Goal: Task Accomplishment & Management: Complete application form

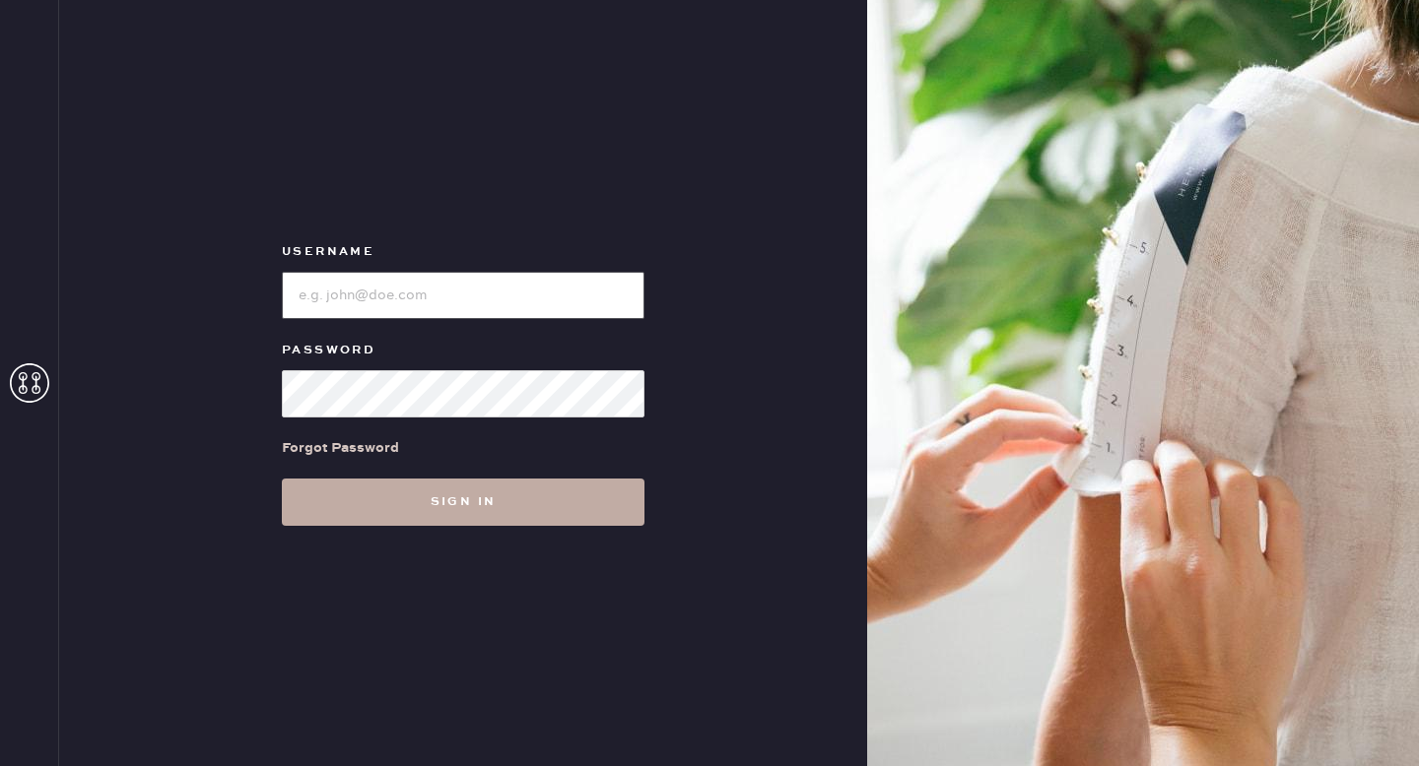
type input "reformationgoldcoastchicago"
click at [574, 511] on button "Sign in" at bounding box center [463, 502] width 363 height 47
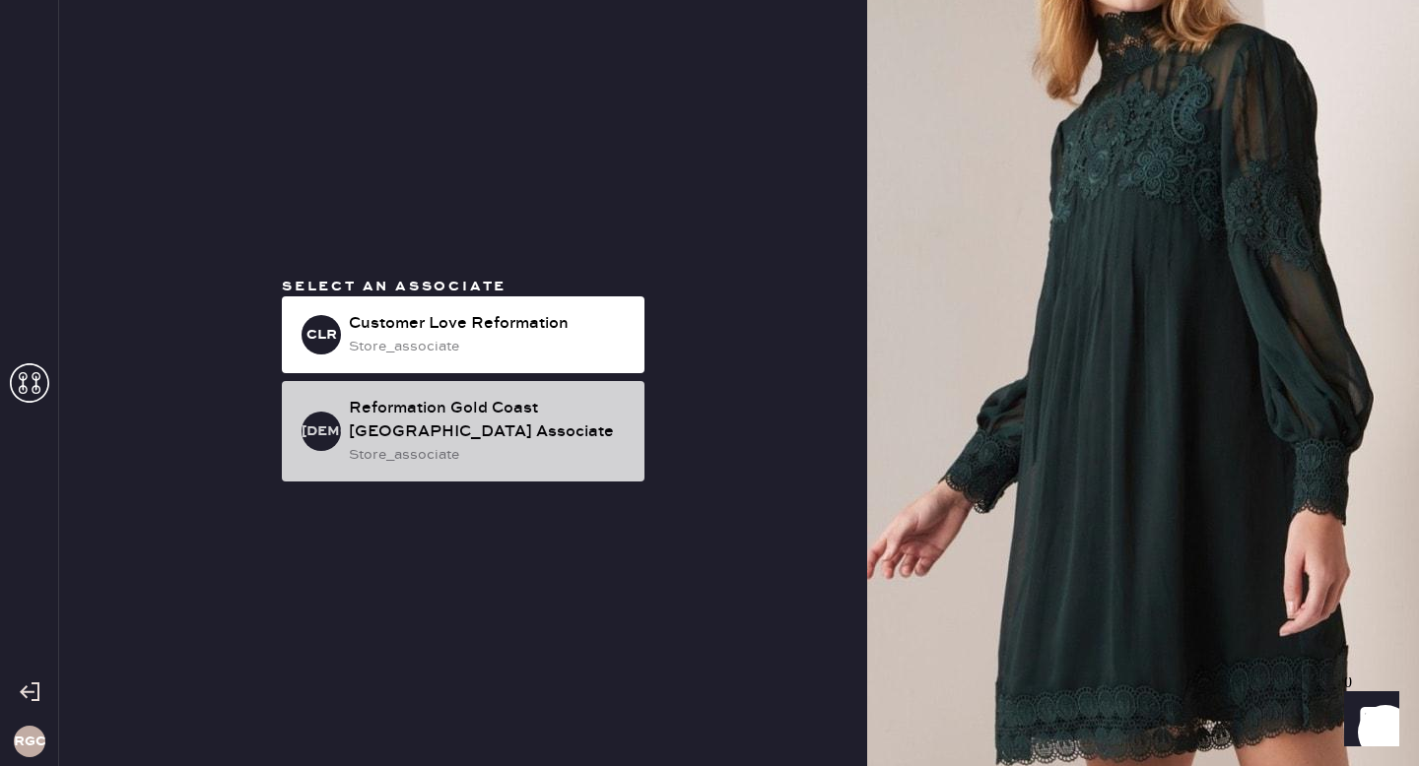
click at [609, 418] on div "Reformation Gold Coast [GEOGRAPHIC_DATA] Associate" at bounding box center [489, 420] width 280 height 47
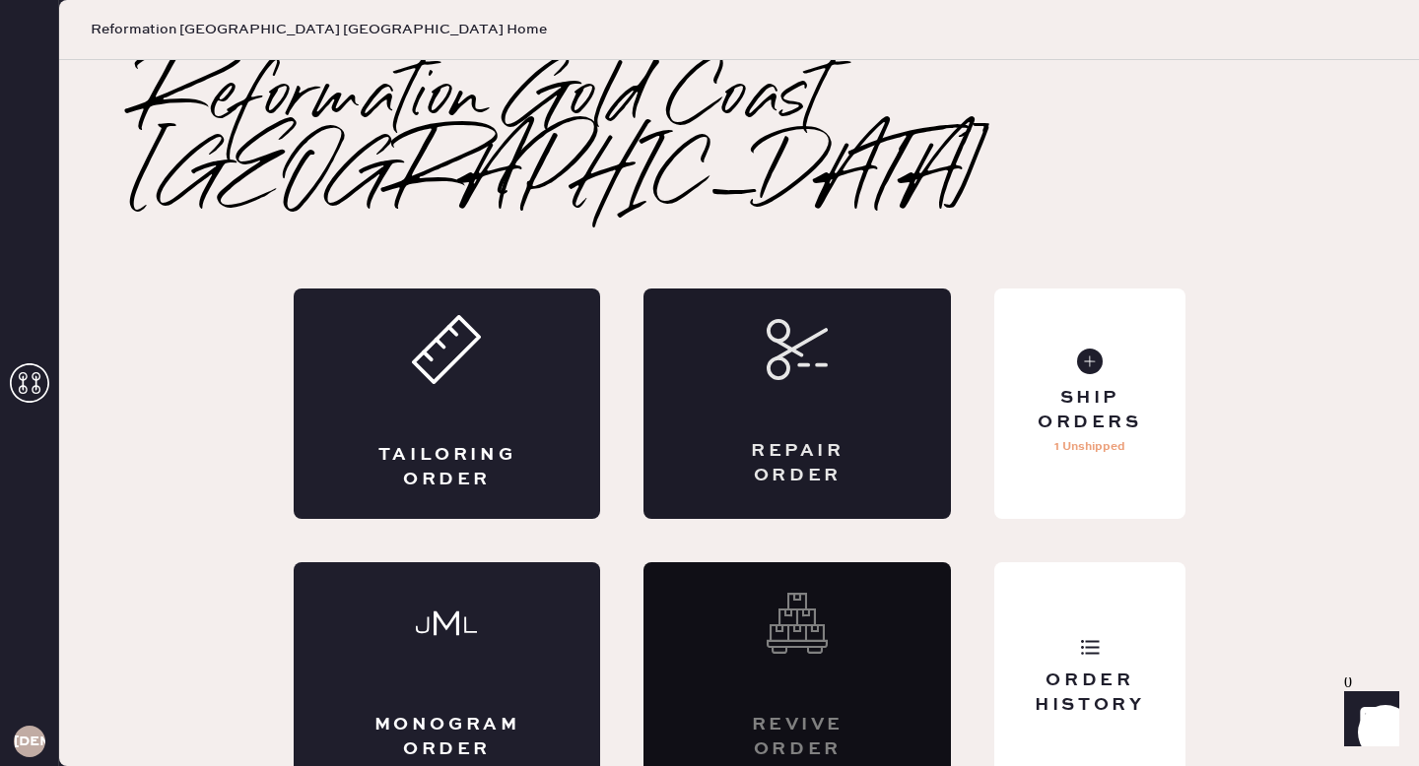
click at [793, 319] on icon at bounding box center [796, 349] width 61 height 61
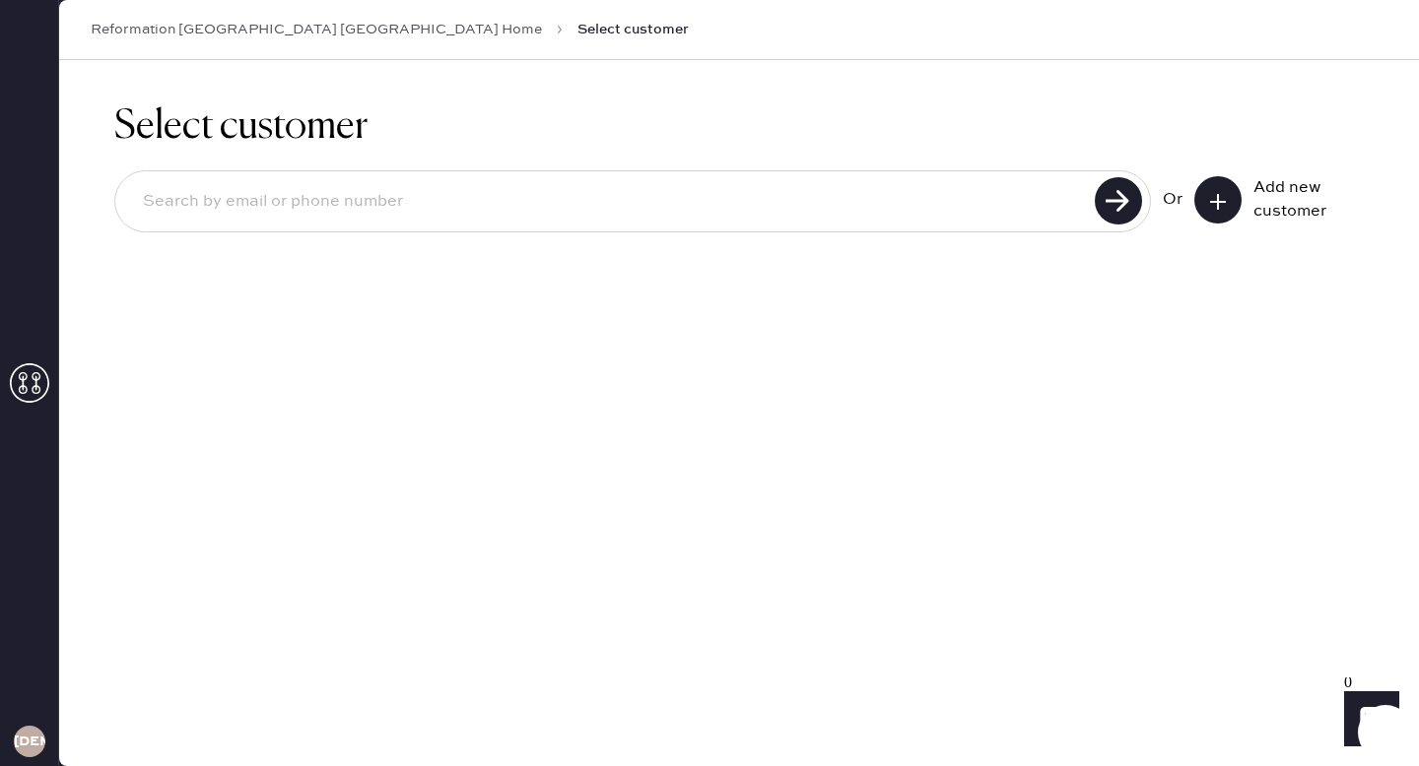
click at [745, 196] on input at bounding box center [607, 201] width 961 height 45
paste input "[EMAIL_ADDRESS][DOMAIN_NAME]"
type input "[EMAIL_ADDRESS][DOMAIN_NAME]"
click at [1112, 201] on use at bounding box center [1117, 200] width 47 height 47
click at [1115, 252] on div "Unable to find user, try again or add new user" at bounding box center [640, 263] width 1021 height 22
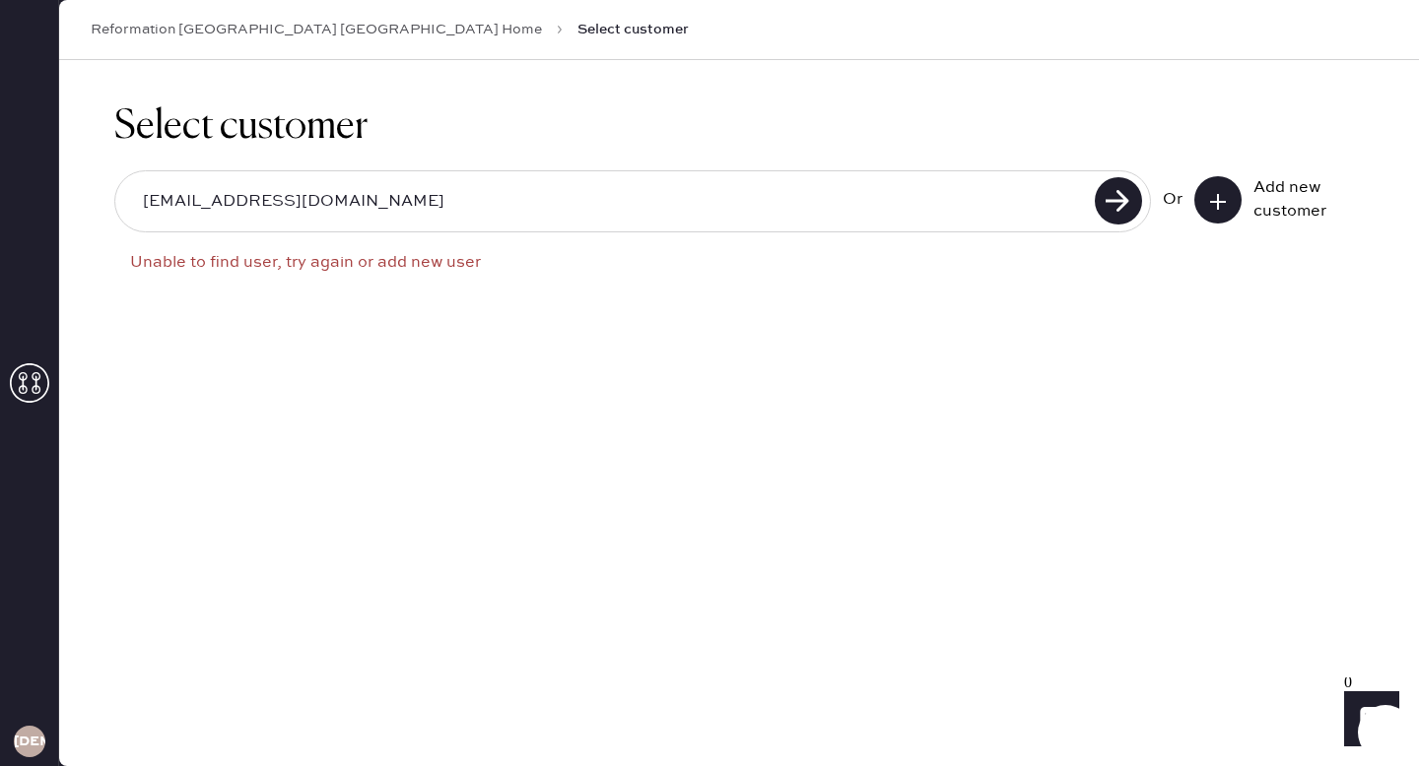
click at [1217, 207] on use at bounding box center [1218, 202] width 16 height 16
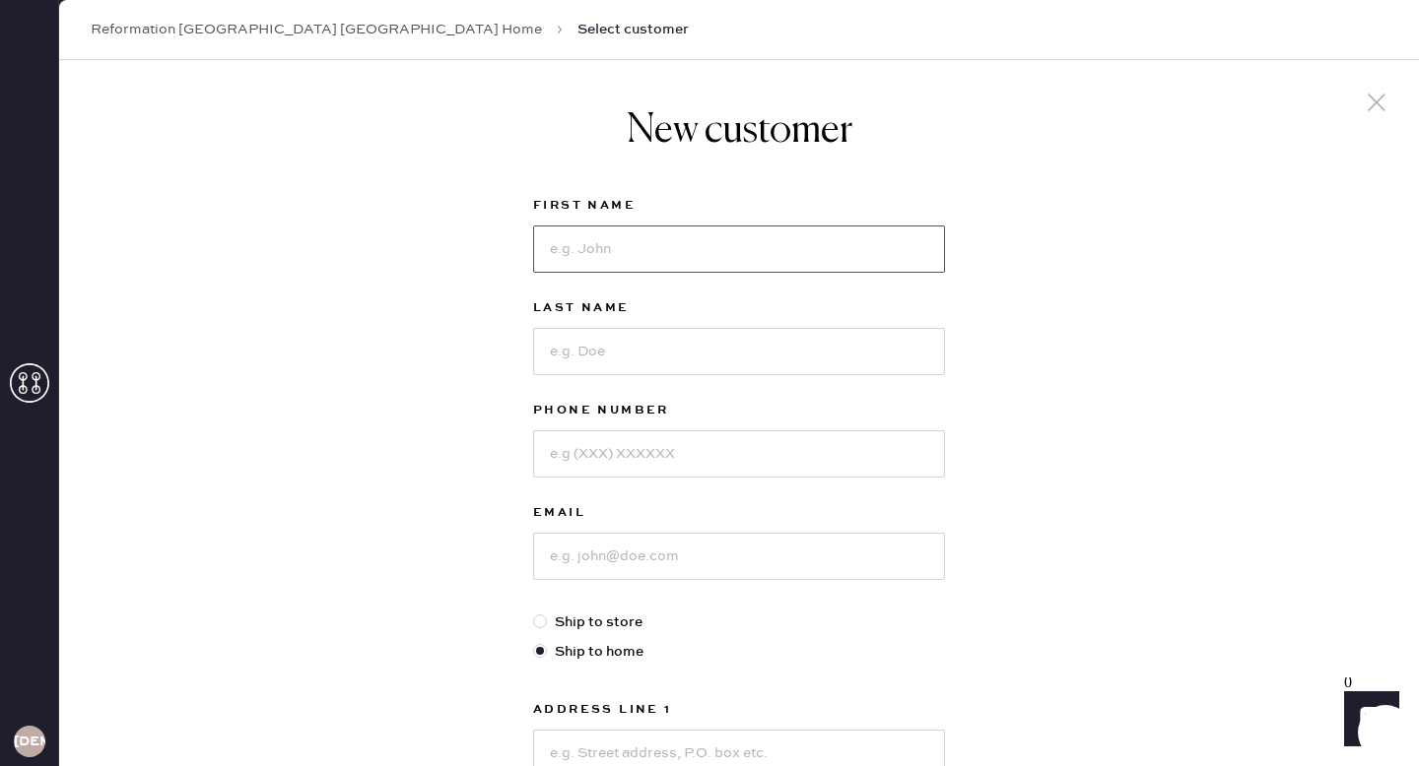
click at [838, 257] on input at bounding box center [739, 249] width 412 height 47
type input "[PERSON_NAME]"
click at [718, 341] on input at bounding box center [739, 351] width 412 height 47
type input "[PERSON_NAME]"
click at [711, 468] on input at bounding box center [739, 453] width 412 height 47
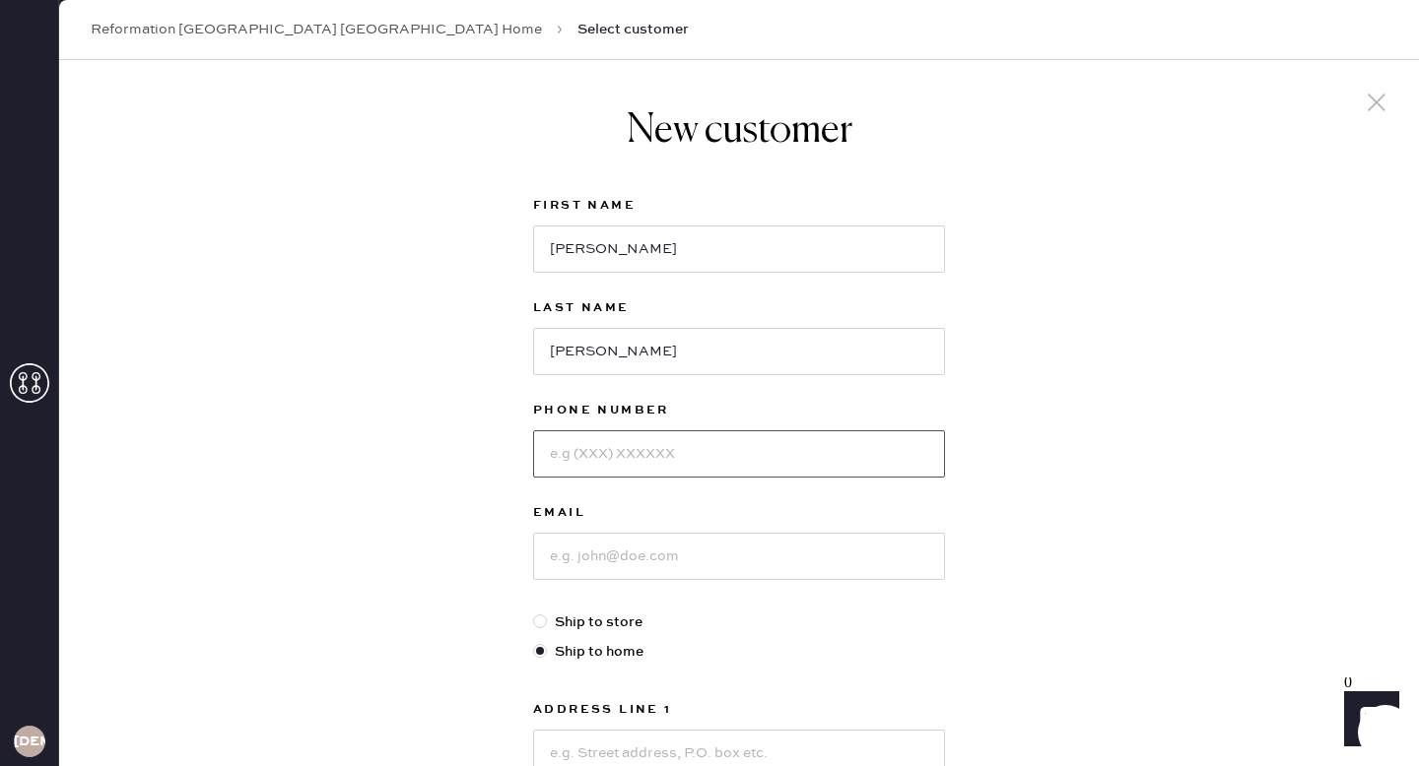
click at [641, 451] on input at bounding box center [739, 453] width 412 height 47
type input "8729855813"
click at [580, 552] on input at bounding box center [739, 556] width 412 height 47
paste input "[EMAIL_ADDRESS][DOMAIN_NAME]"
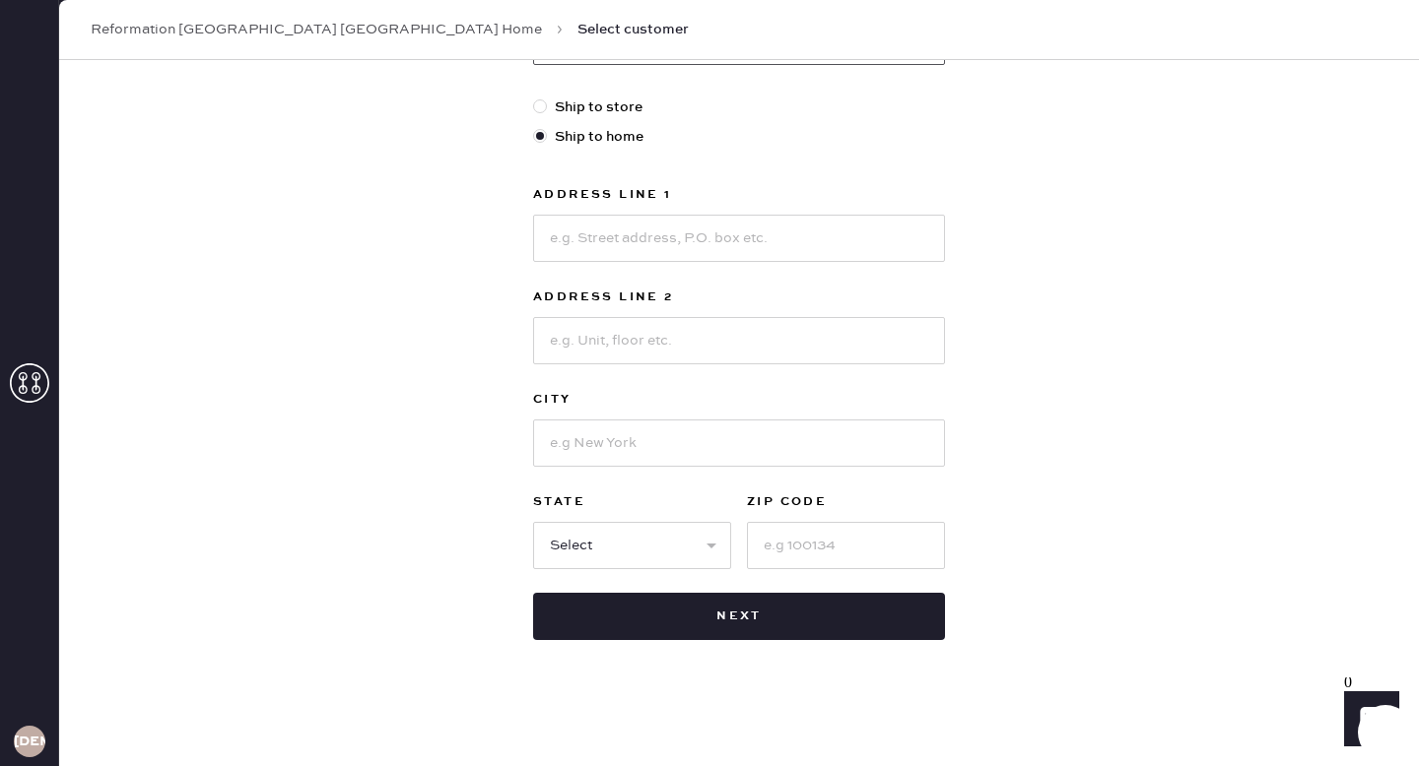
type input "[EMAIL_ADDRESS][DOMAIN_NAME]"
click at [660, 247] on input at bounding box center [739, 238] width 412 height 47
type input "[STREET_ADDRESS][PERSON_NAME]"
click at [695, 337] on input at bounding box center [739, 340] width 412 height 47
type input "APT 10A"
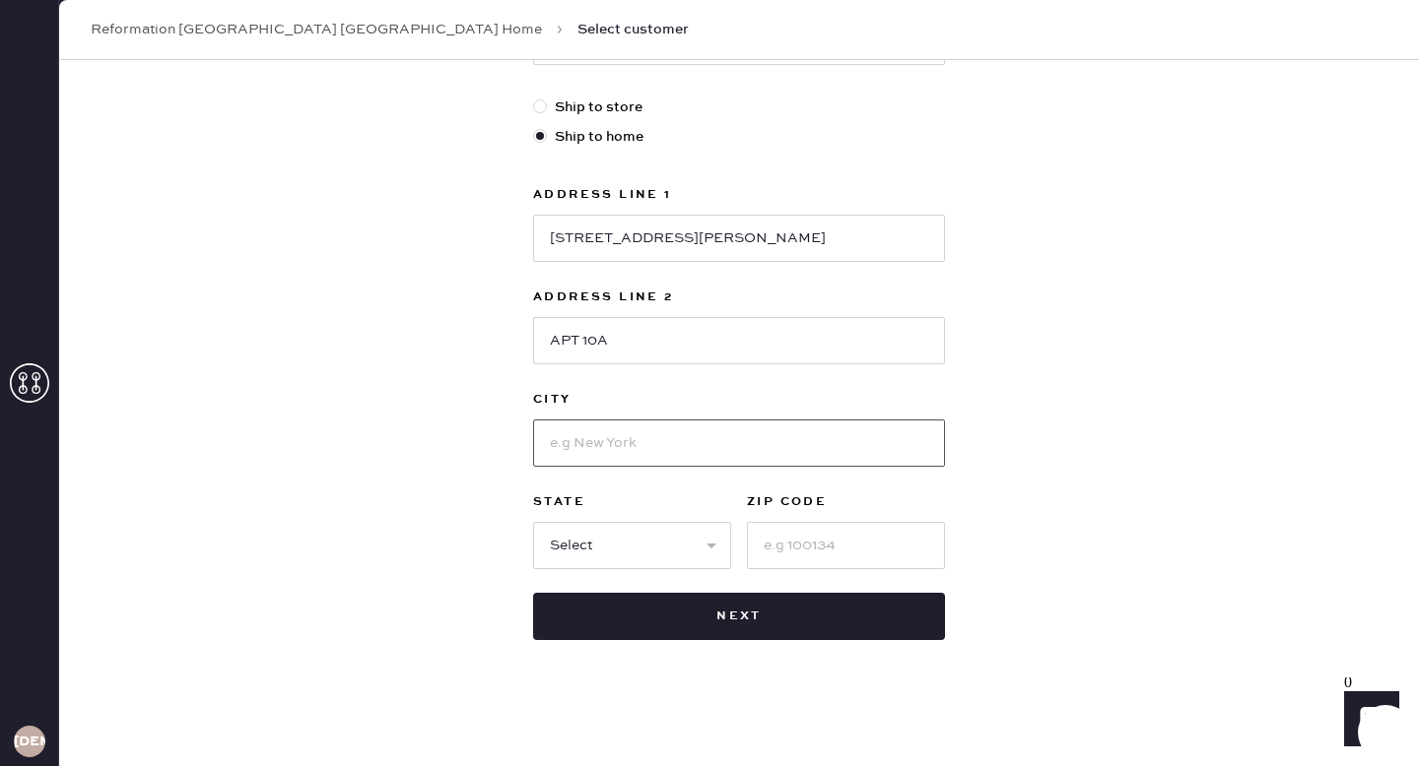
click at [643, 454] on input at bounding box center [739, 443] width 412 height 47
type input "[GEOGRAPHIC_DATA]"
click at [648, 545] on select "Select AK AL AR AZ CA CO CT [GEOGRAPHIC_DATA] DE FL [GEOGRAPHIC_DATA] HI [GEOGR…" at bounding box center [632, 545] width 198 height 47
select select "IL"
click at [533, 522] on select "Select AK AL AR AZ CA CO CT [GEOGRAPHIC_DATA] DE FL [GEOGRAPHIC_DATA] HI [GEOGR…" at bounding box center [632, 545] width 198 height 47
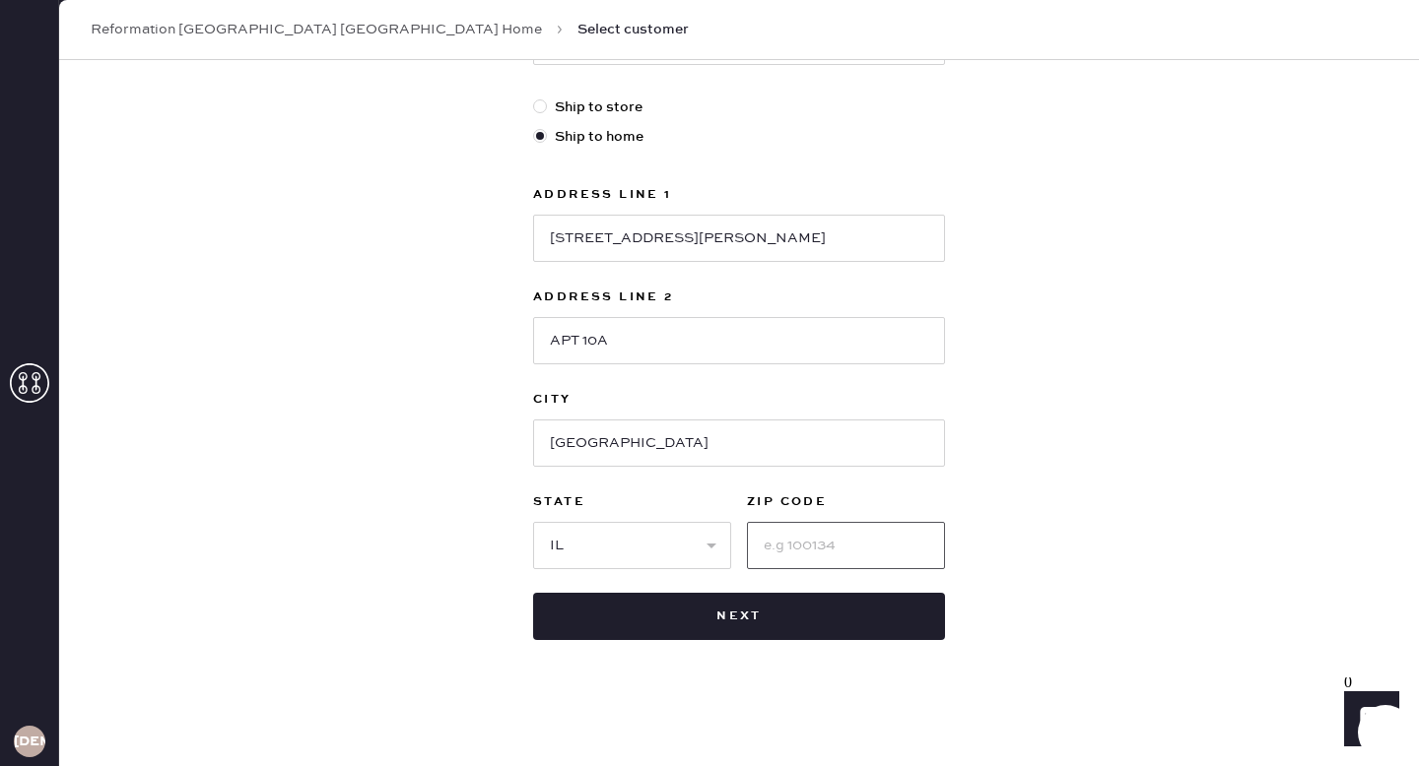
click at [844, 543] on input at bounding box center [846, 545] width 198 height 47
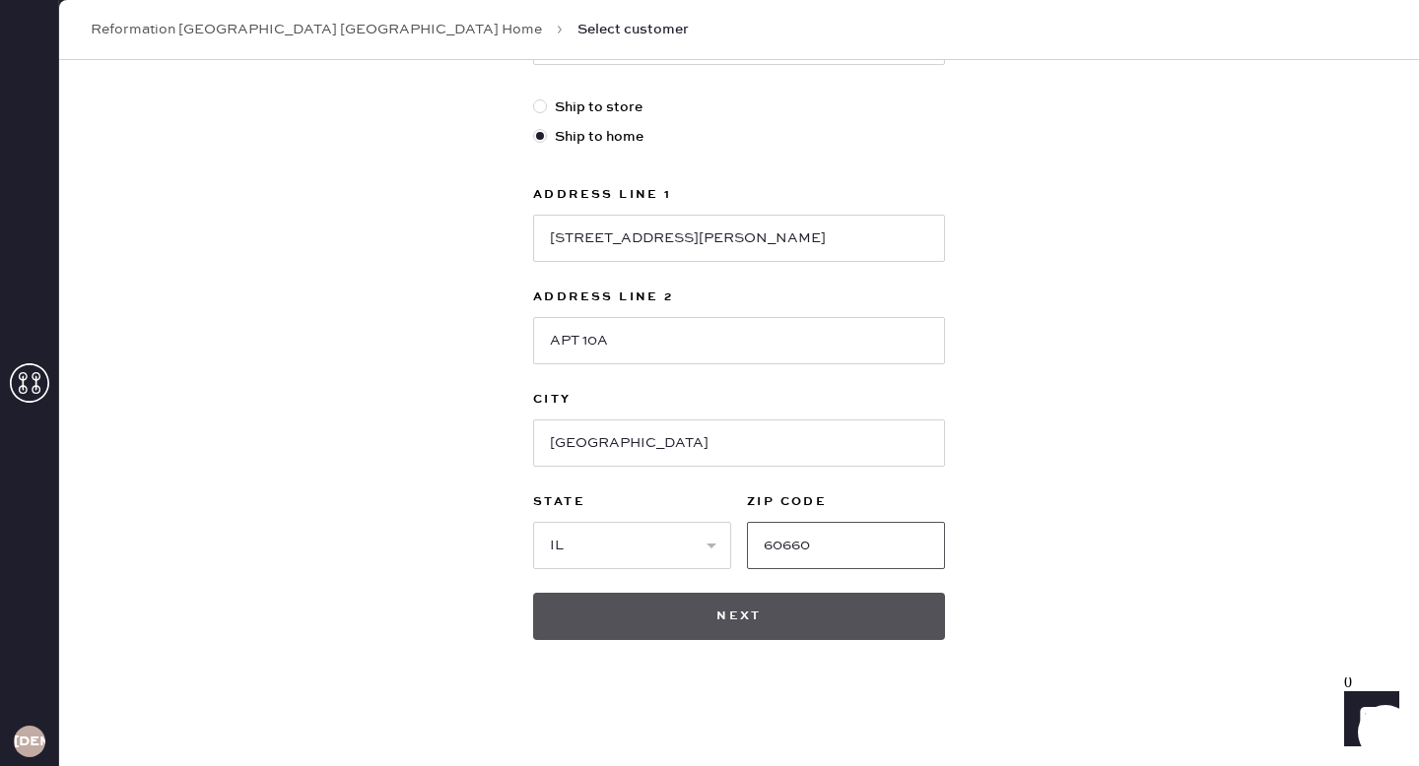
type input "60660"
click at [717, 594] on button "Next" at bounding box center [739, 616] width 412 height 47
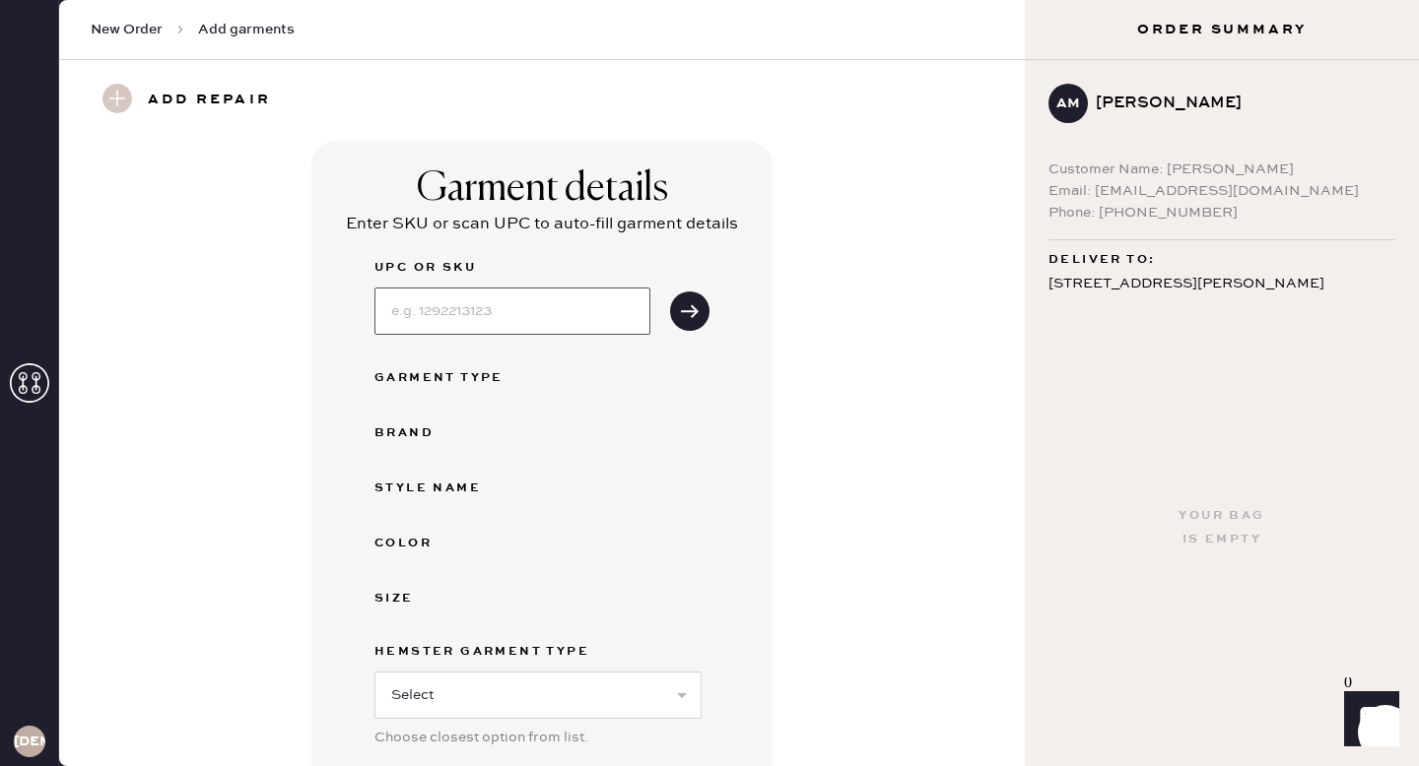
click at [600, 329] on input at bounding box center [512, 311] width 276 height 47
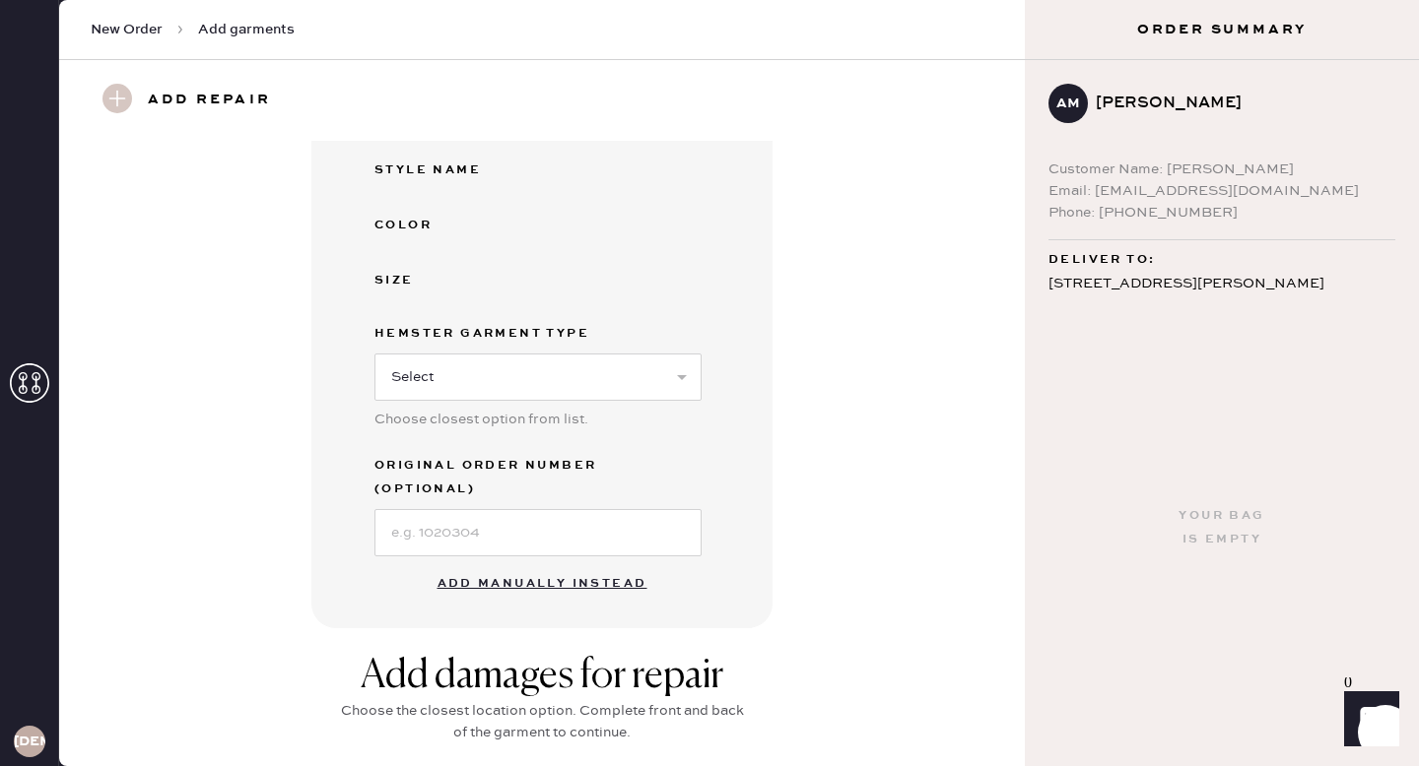
click at [611, 564] on button "Add manually instead" at bounding box center [542, 583] width 233 height 39
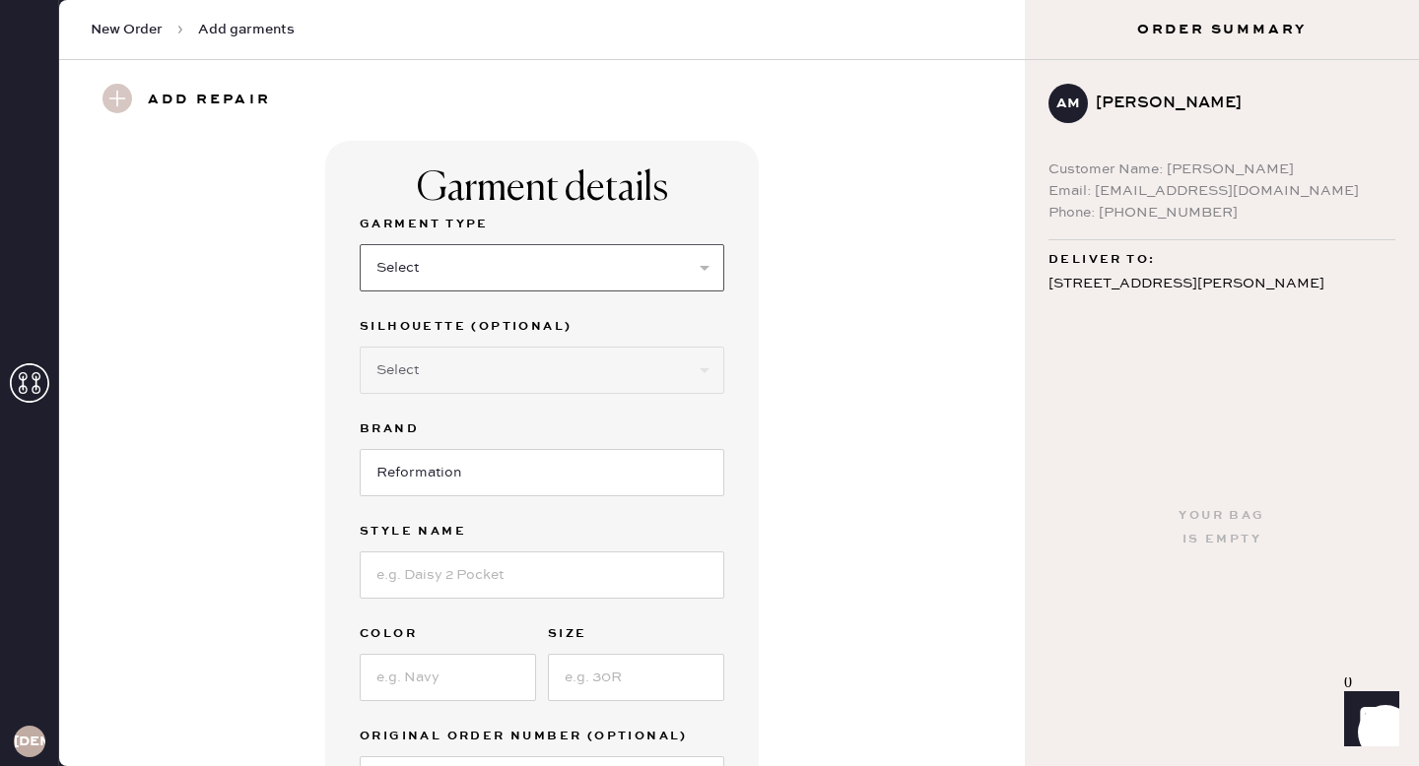
click at [614, 258] on select "Select Basic Skirt Jeans Leggings Pants Shorts Basic Sleeved Dress Basic Sleeve…" at bounding box center [542, 267] width 364 height 47
select select "6"
click at [360, 244] on select "Select Basic Skirt Jeans Leggings Pants Shorts Basic Sleeved Dress Basic Sleeve…" at bounding box center [542, 267] width 364 height 47
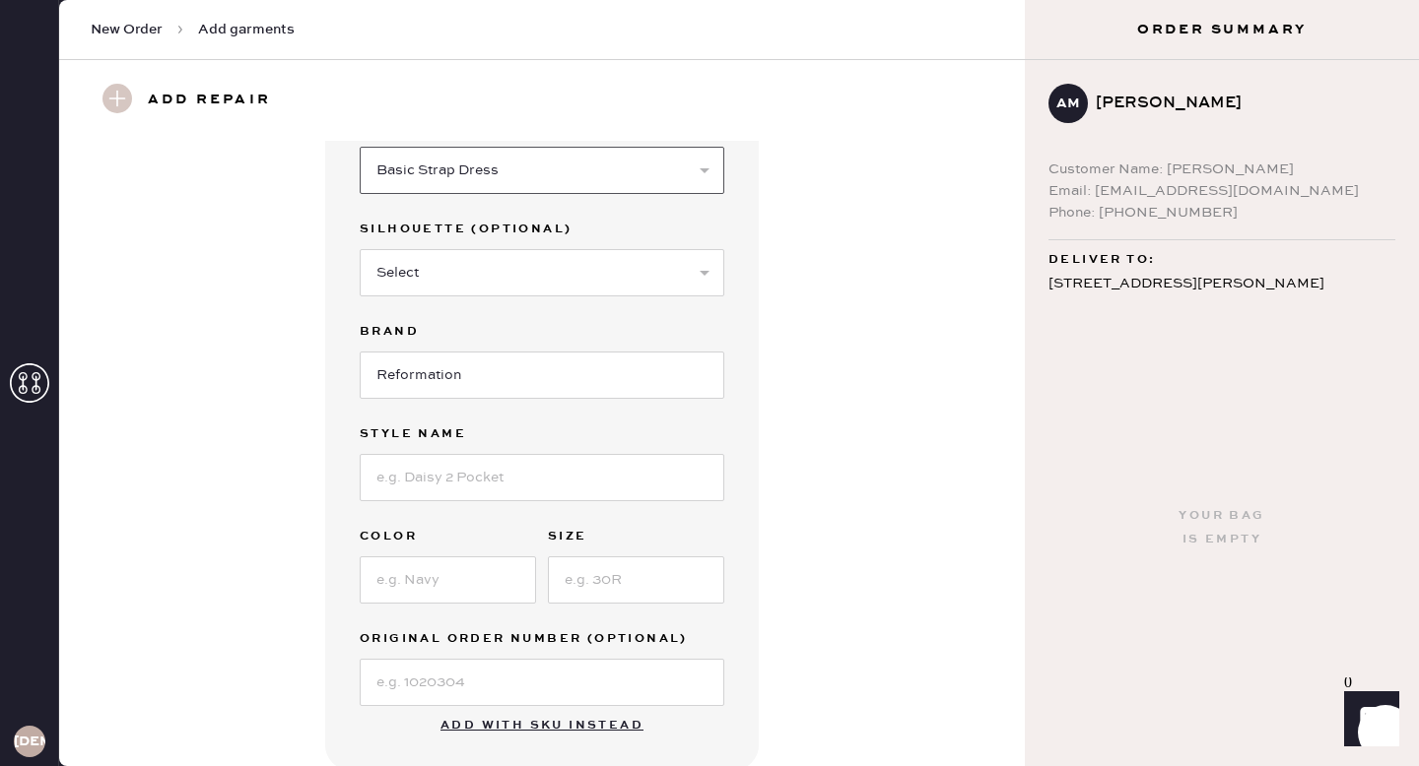
scroll to position [107, 0]
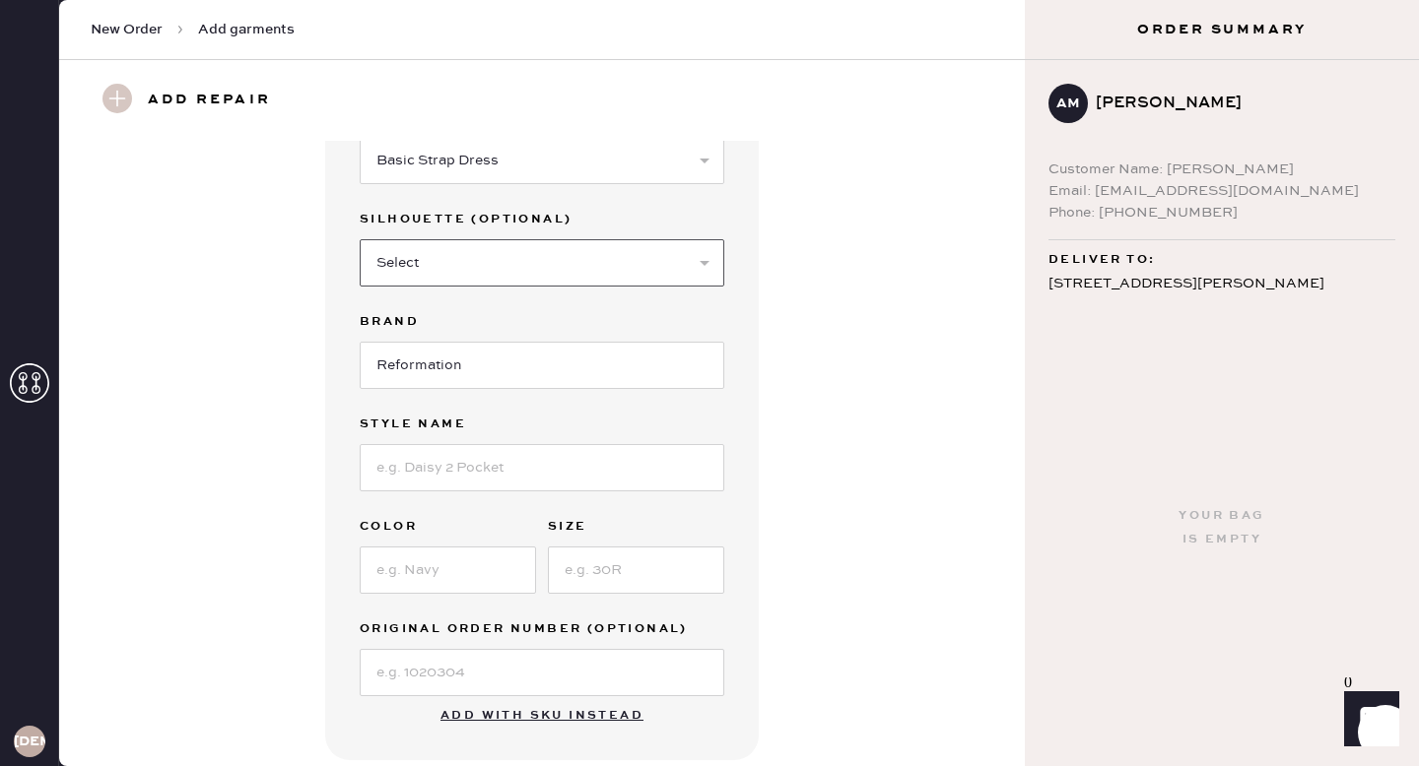
click at [532, 255] on select "Select Maxi Dress Midi Dress Mini Dress Other" at bounding box center [542, 262] width 364 height 47
select select "38"
click at [360, 239] on select "Select Maxi Dress Midi Dress Mini Dress Other" at bounding box center [542, 262] width 364 height 47
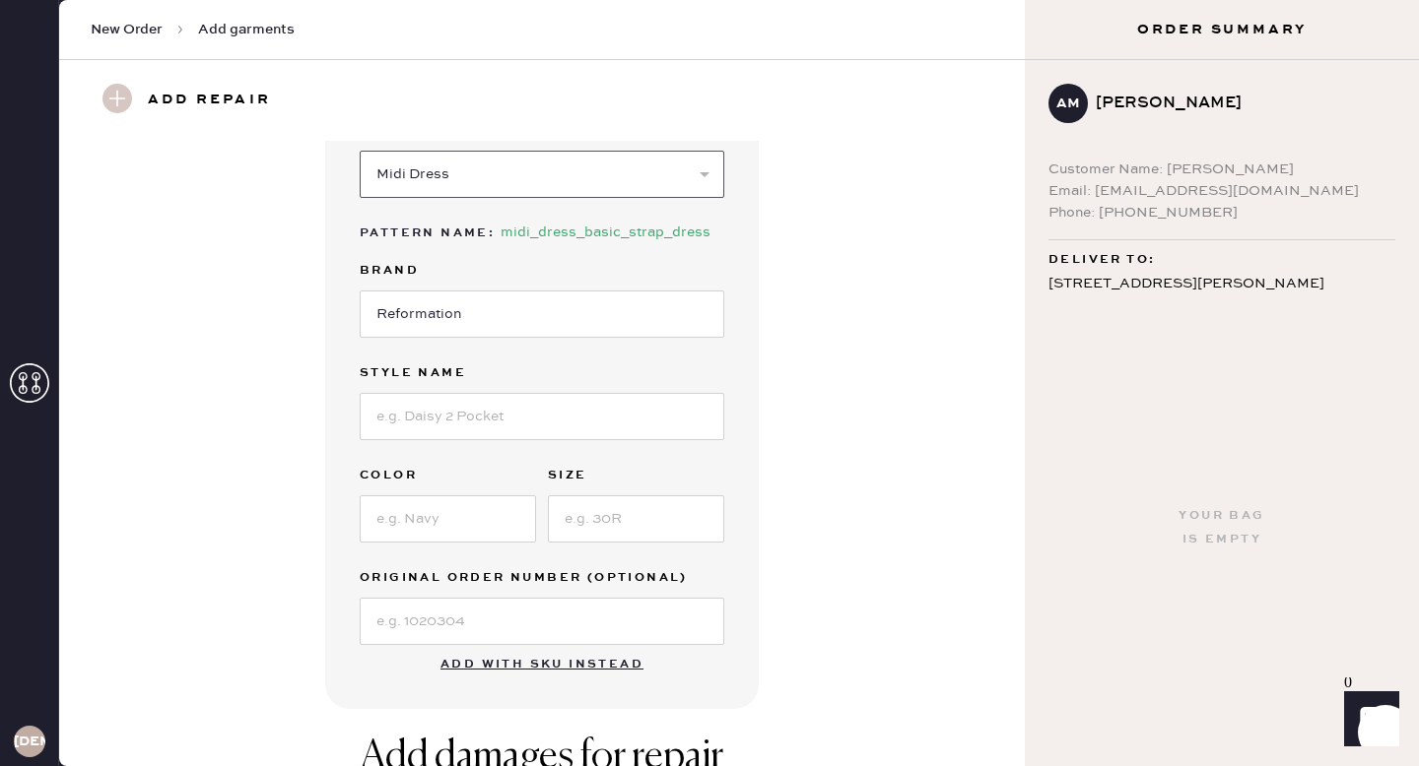
scroll to position [230, 0]
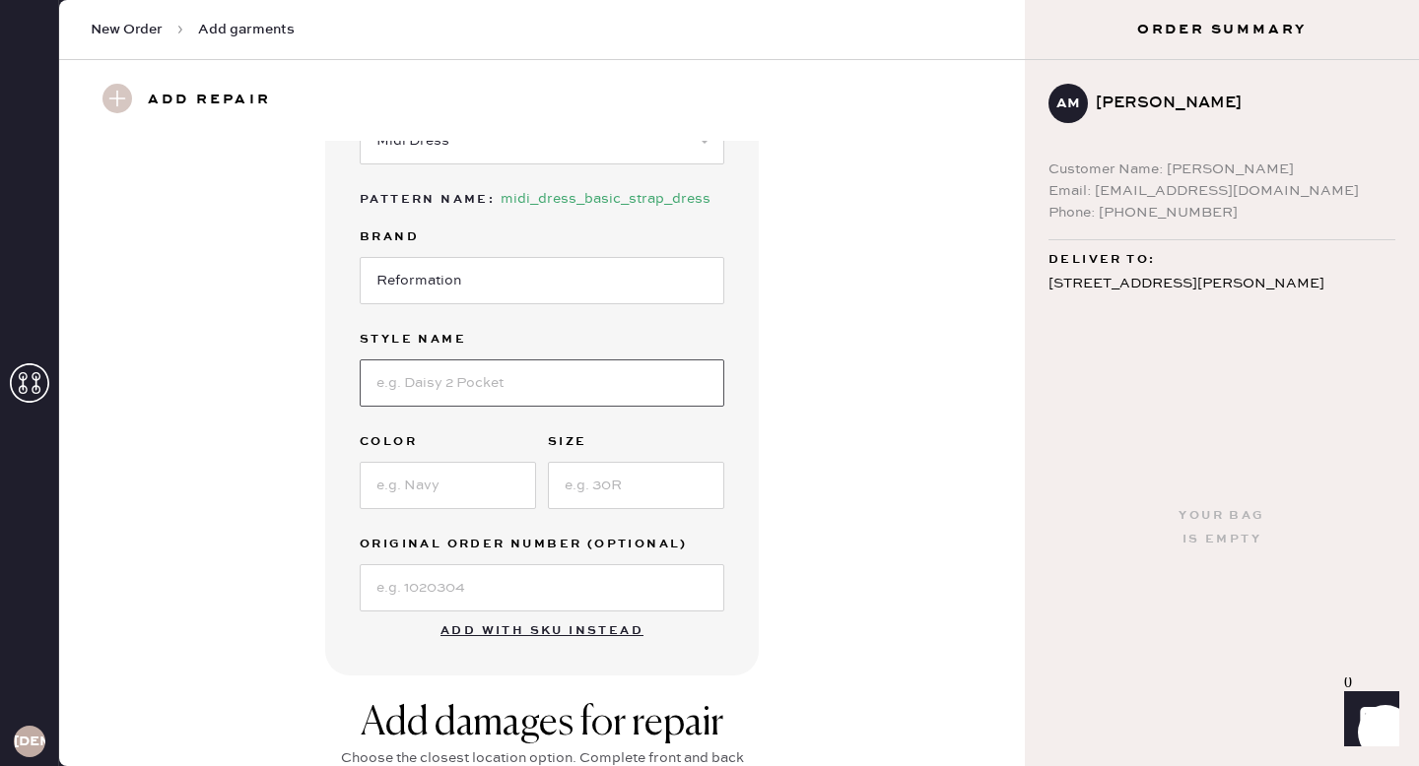
click at [500, 372] on input at bounding box center [542, 383] width 364 height 47
type input "Casette Linen Dress"
click at [373, 497] on input at bounding box center [448, 485] width 176 height 47
type input "White"
click at [630, 481] on input at bounding box center [636, 485] width 176 height 47
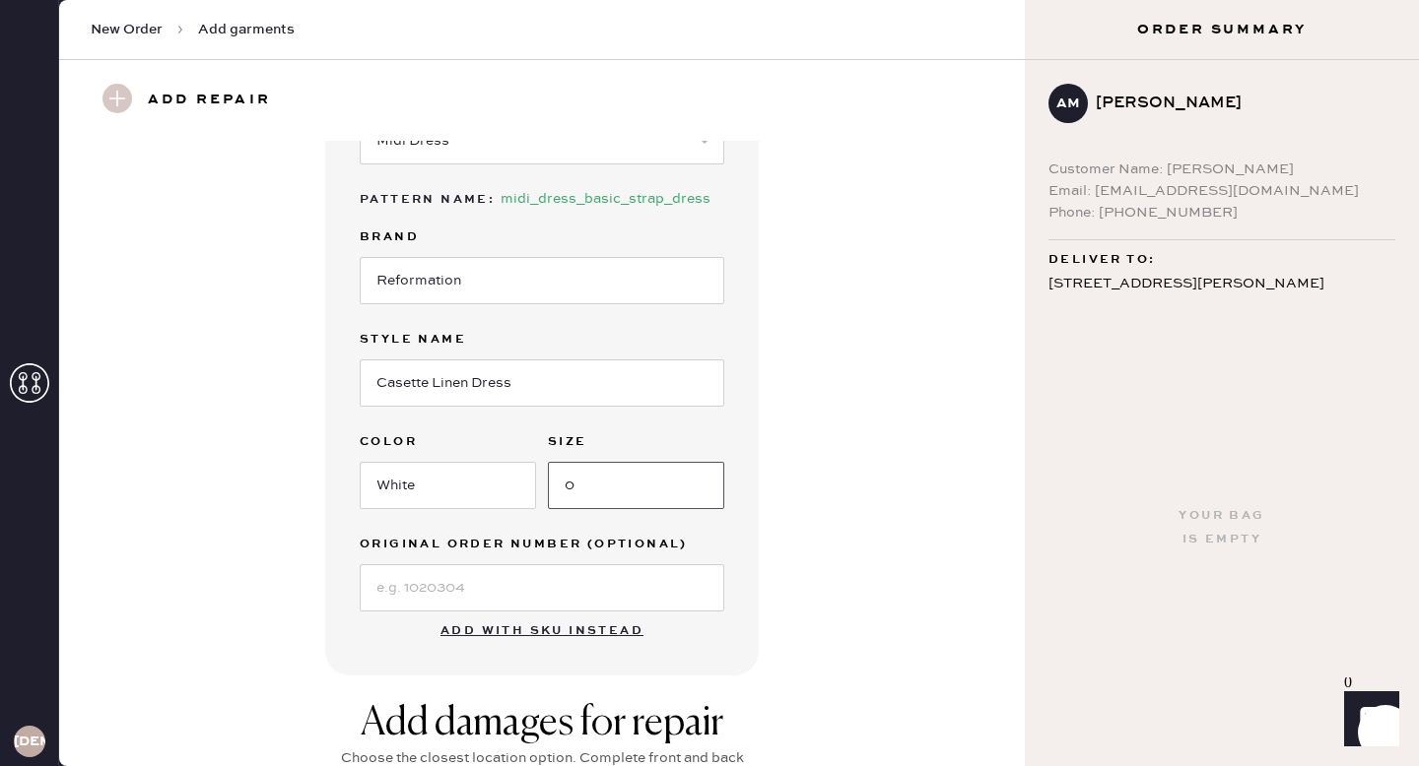
scroll to position [806, 0]
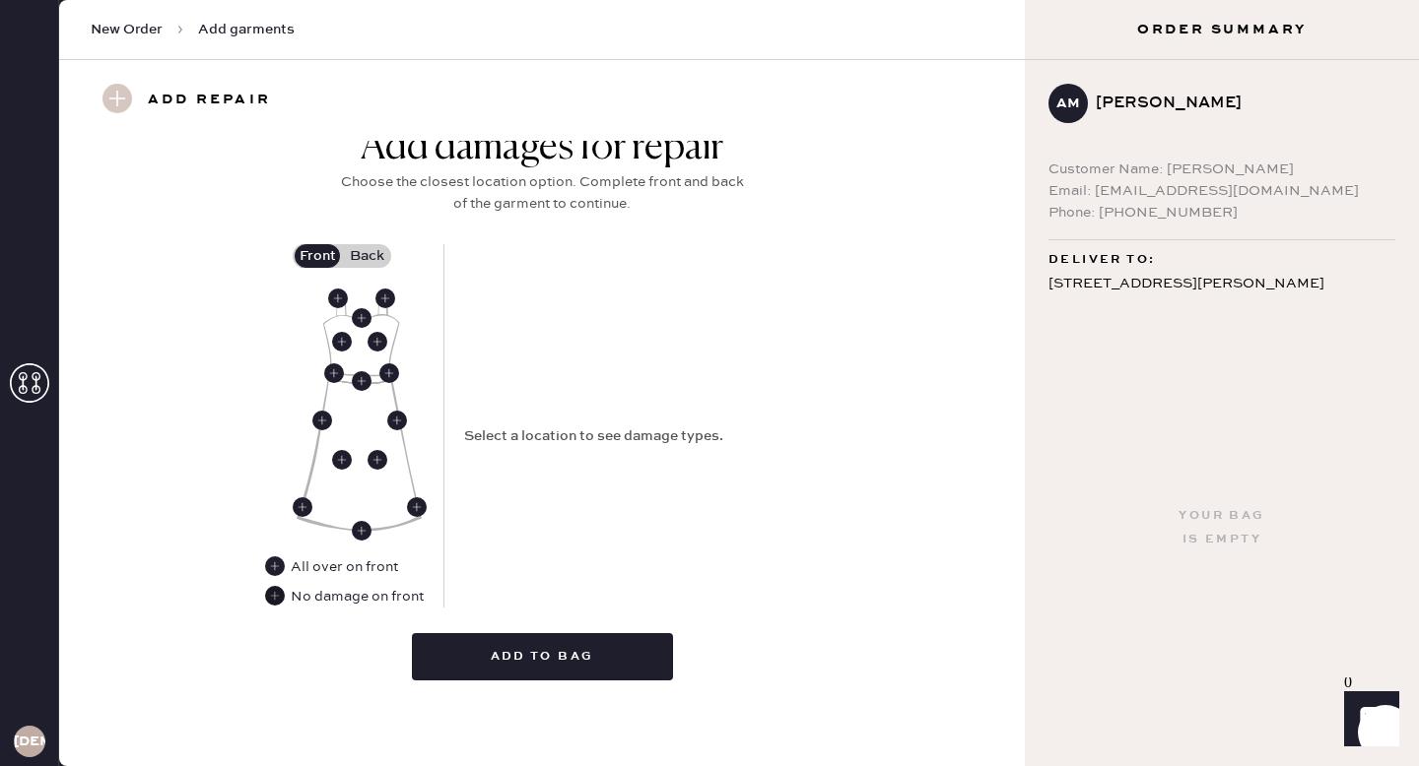
type input "0"
click at [274, 596] on use at bounding box center [275, 596] width 20 height 20
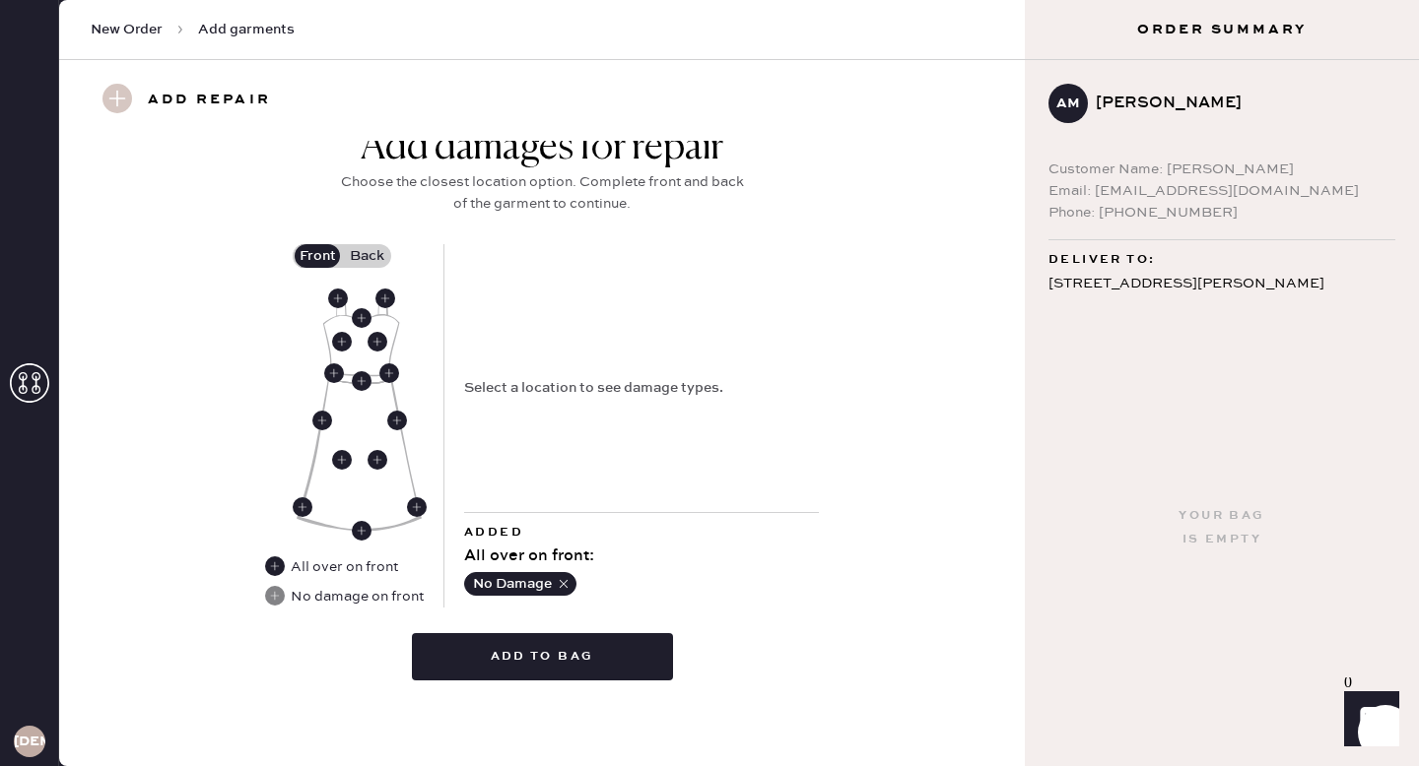
click at [381, 253] on label "Back" at bounding box center [366, 256] width 49 height 24
click at [366, 256] on input "Back" at bounding box center [366, 256] width 0 height 0
click at [396, 367] on use at bounding box center [389, 374] width 20 height 20
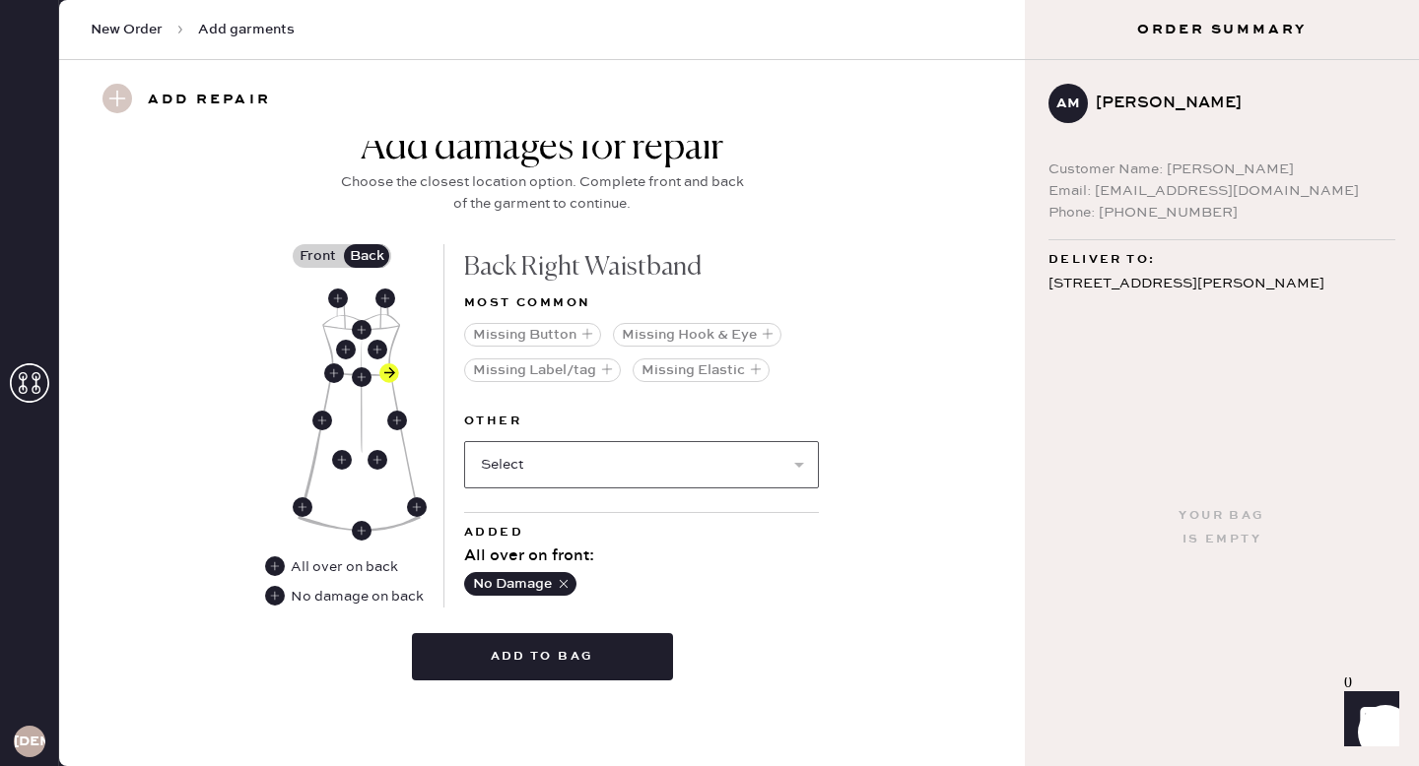
click at [646, 458] on select "Select Broken / Ripped Hem Broken Beads Broken Belt Loop Broken Button Broken C…" at bounding box center [641, 464] width 355 height 47
select select "2034"
click at [464, 441] on select "Select Broken / Ripped Hem Broken Beads Broken Belt Loop Broken Button Broken C…" at bounding box center [641, 464] width 355 height 47
select select
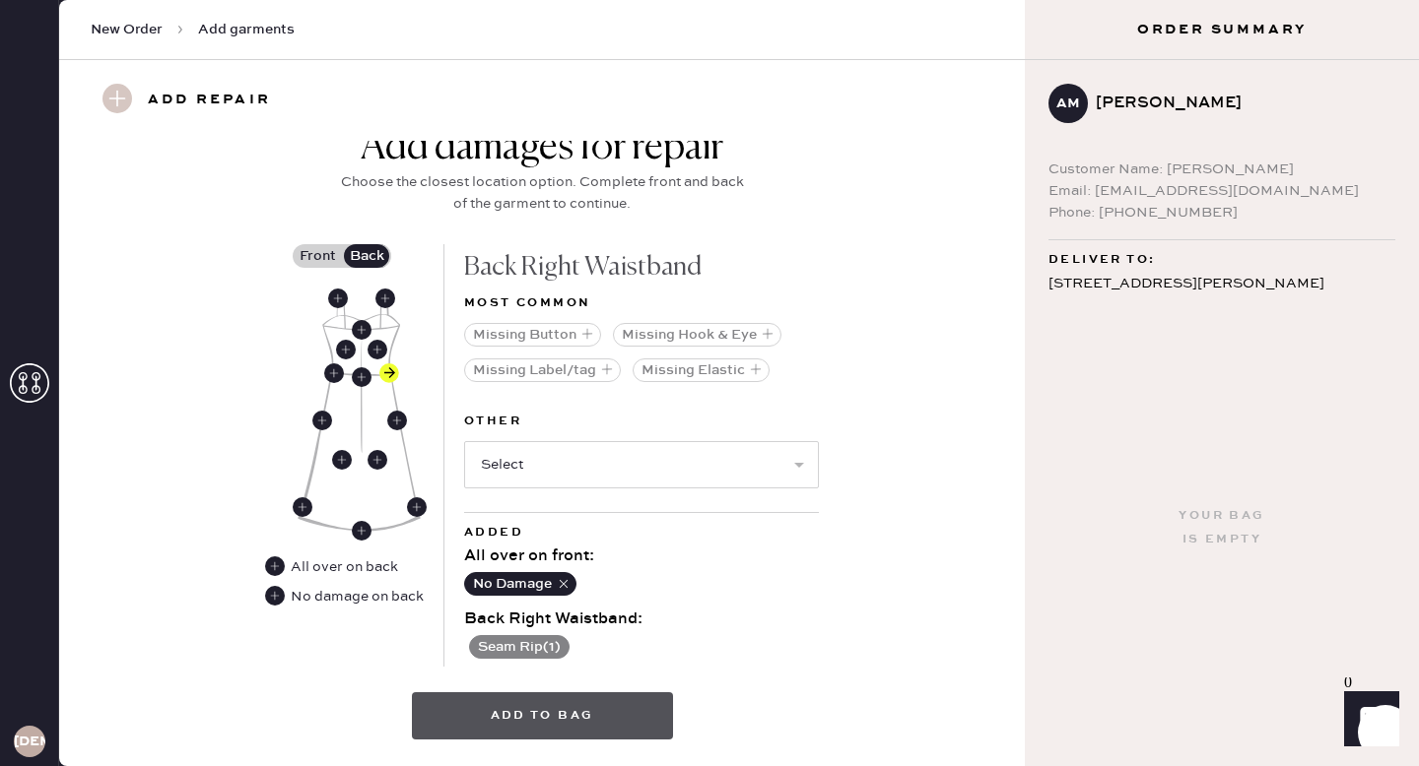
click at [554, 711] on button "Add to bag" at bounding box center [542, 716] width 261 height 47
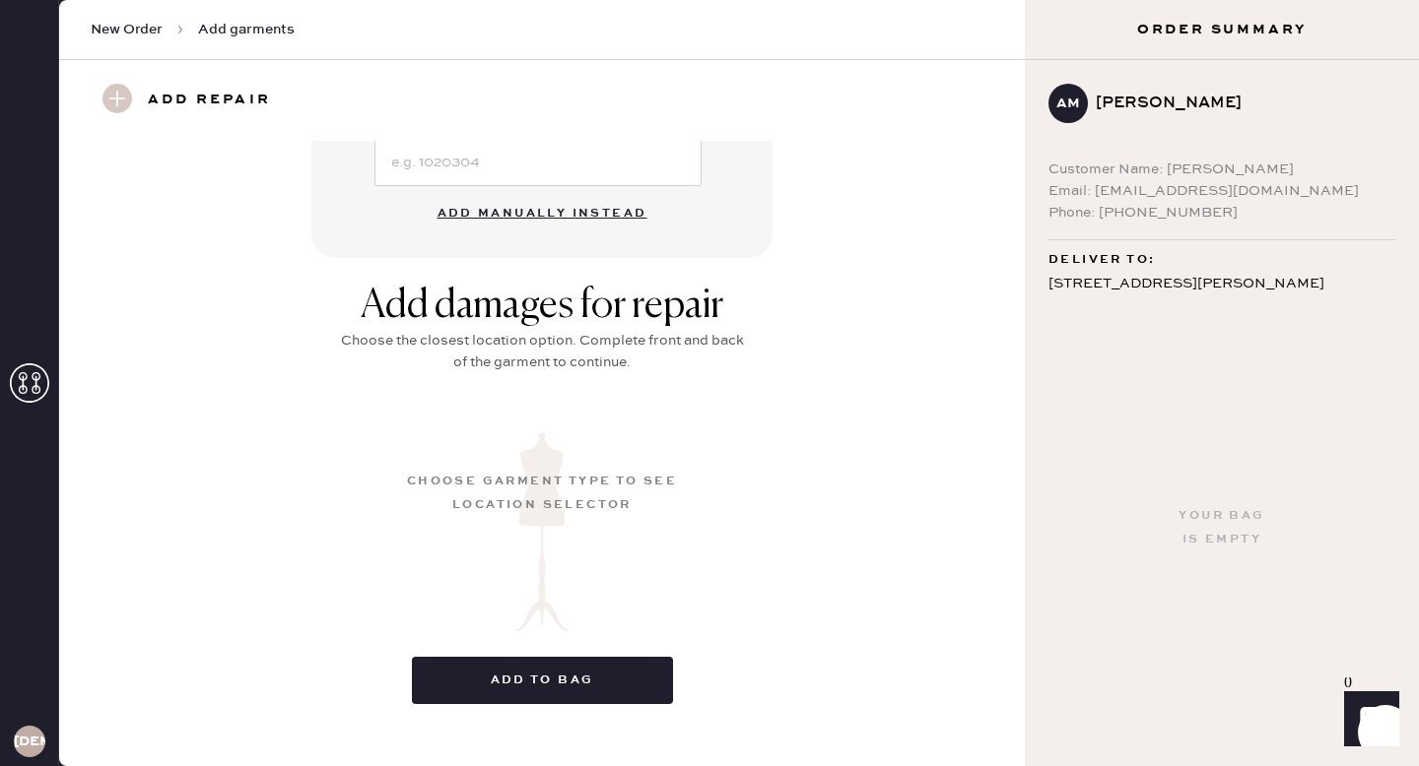
scroll to position [203, 0]
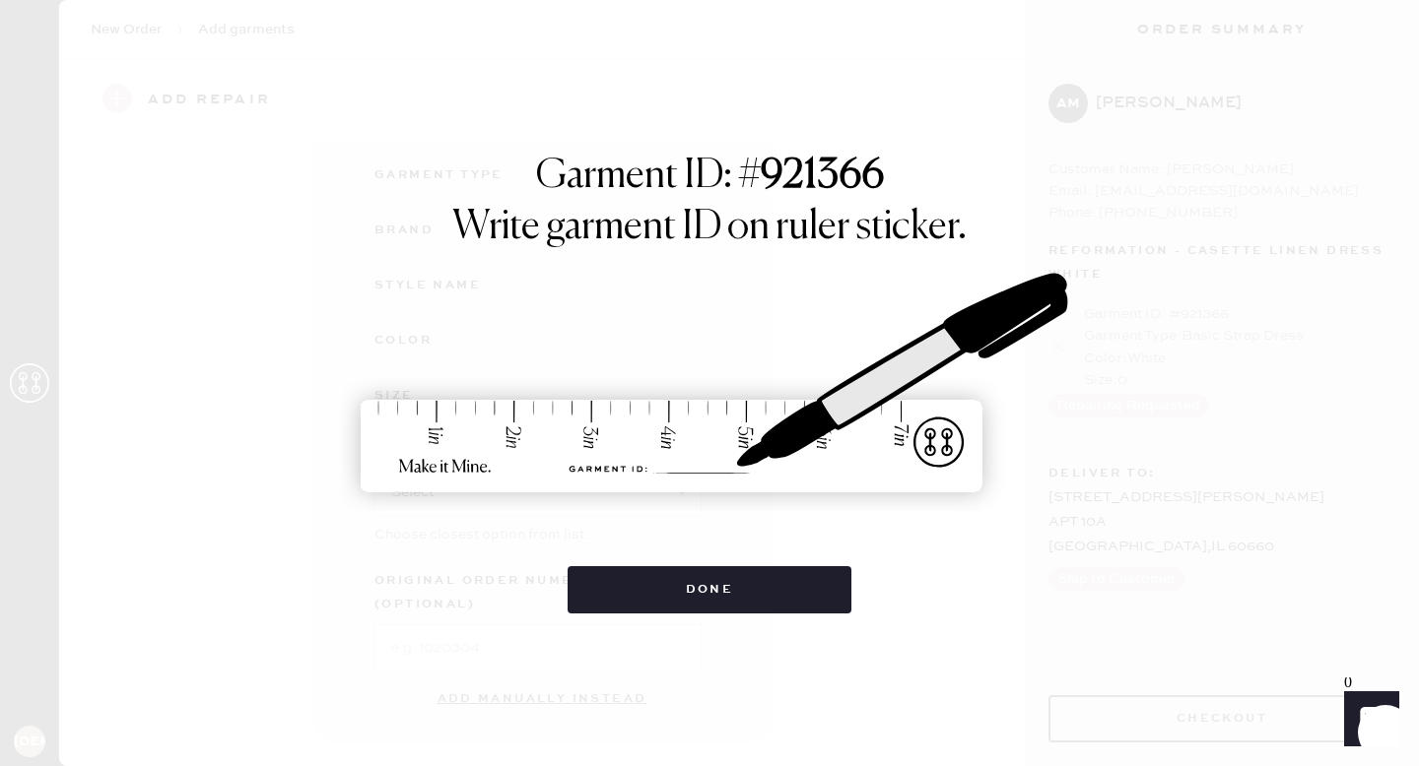
click at [646, 629] on div "Garment ID: # 921366 Write garment ID on ruler sticker. Done" at bounding box center [709, 383] width 1419 height 766
click at [644, 620] on div "Garment ID: # 921366 Write garment ID on ruler sticker. Done" at bounding box center [709, 383] width 1419 height 766
click at [644, 617] on div "Garment ID: # 921366 Write garment ID on ruler sticker. Done" at bounding box center [709, 383] width 1419 height 766
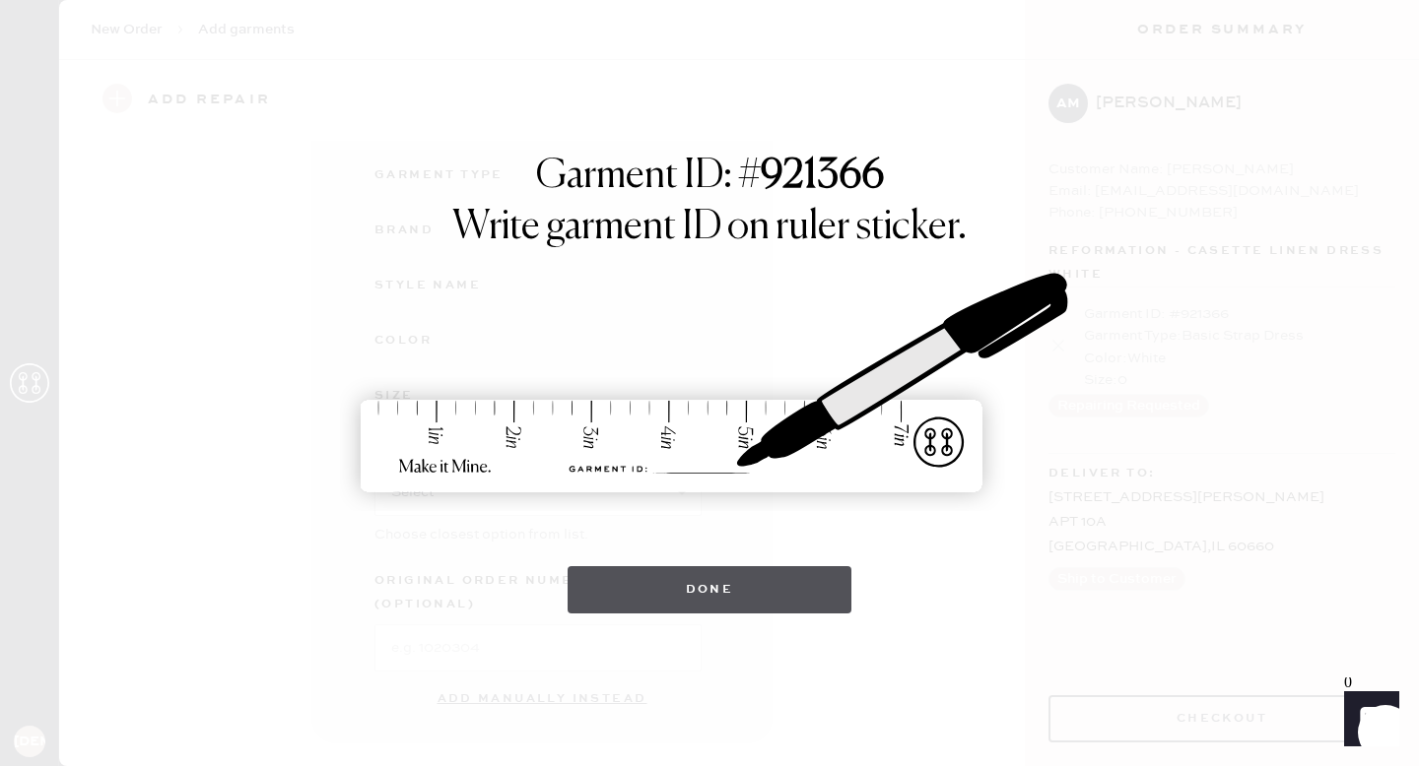
click at [644, 598] on button "Done" at bounding box center [709, 589] width 285 height 47
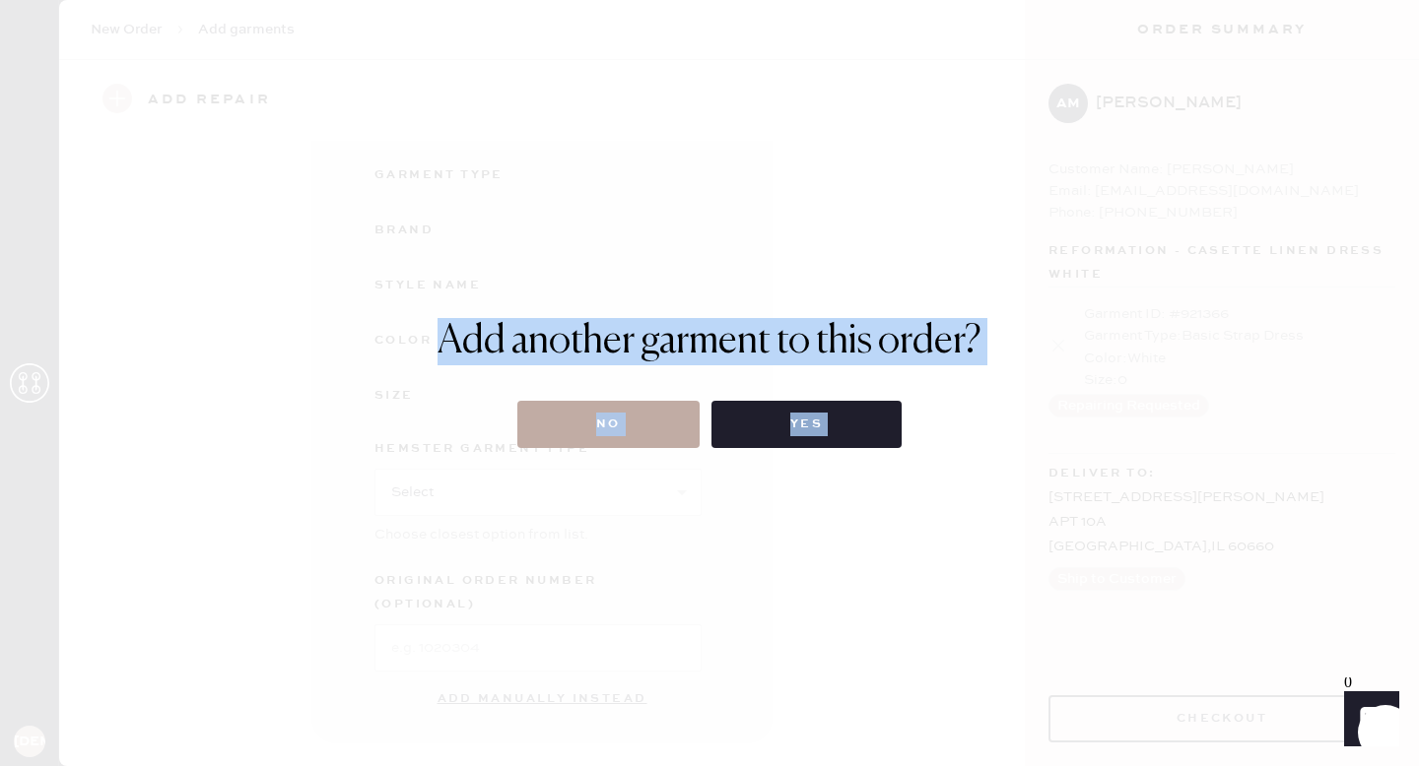
click at [640, 411] on button "No" at bounding box center [608, 424] width 182 height 47
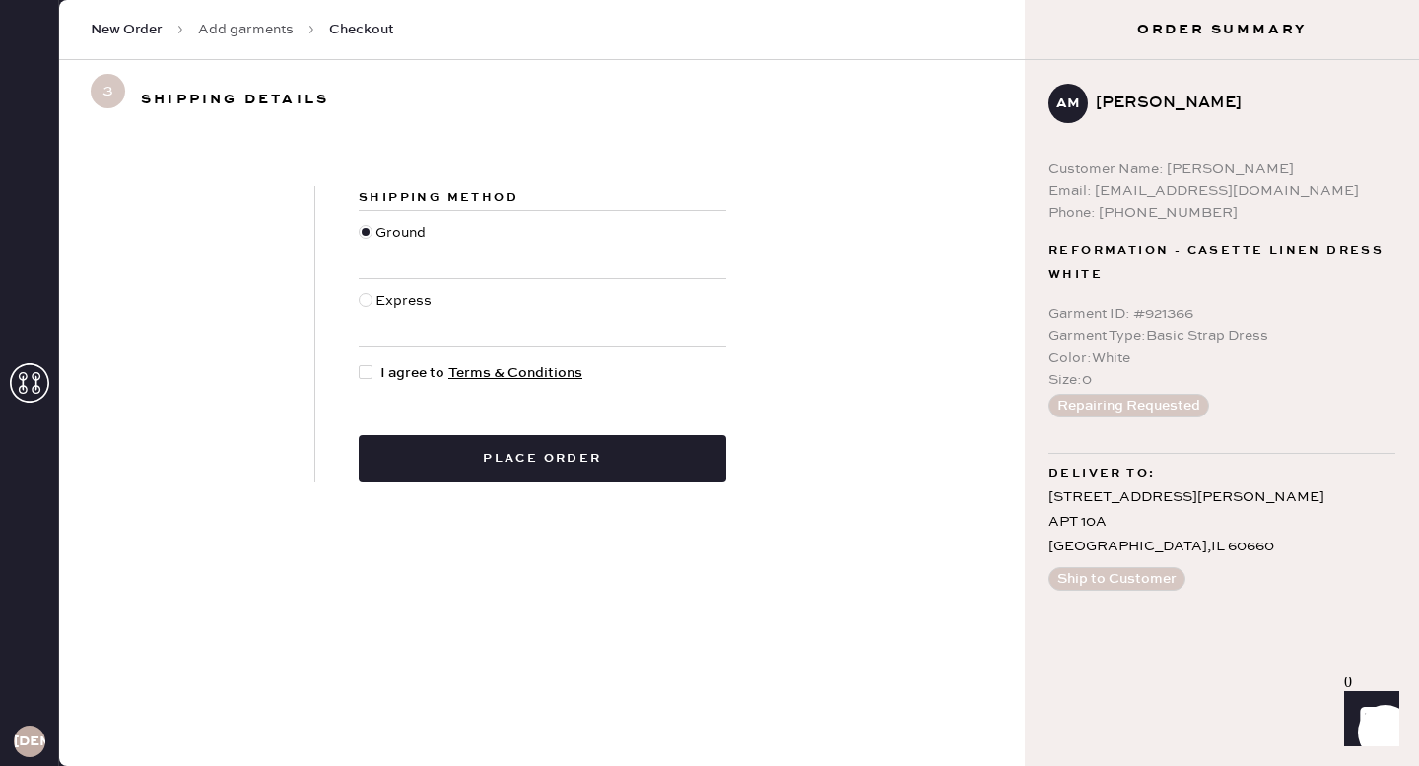
click at [368, 372] on div at bounding box center [366, 372] width 14 height 14
click at [360, 364] on input "I agree to Terms & Conditions" at bounding box center [359, 363] width 1 height 1
checkbox input "true"
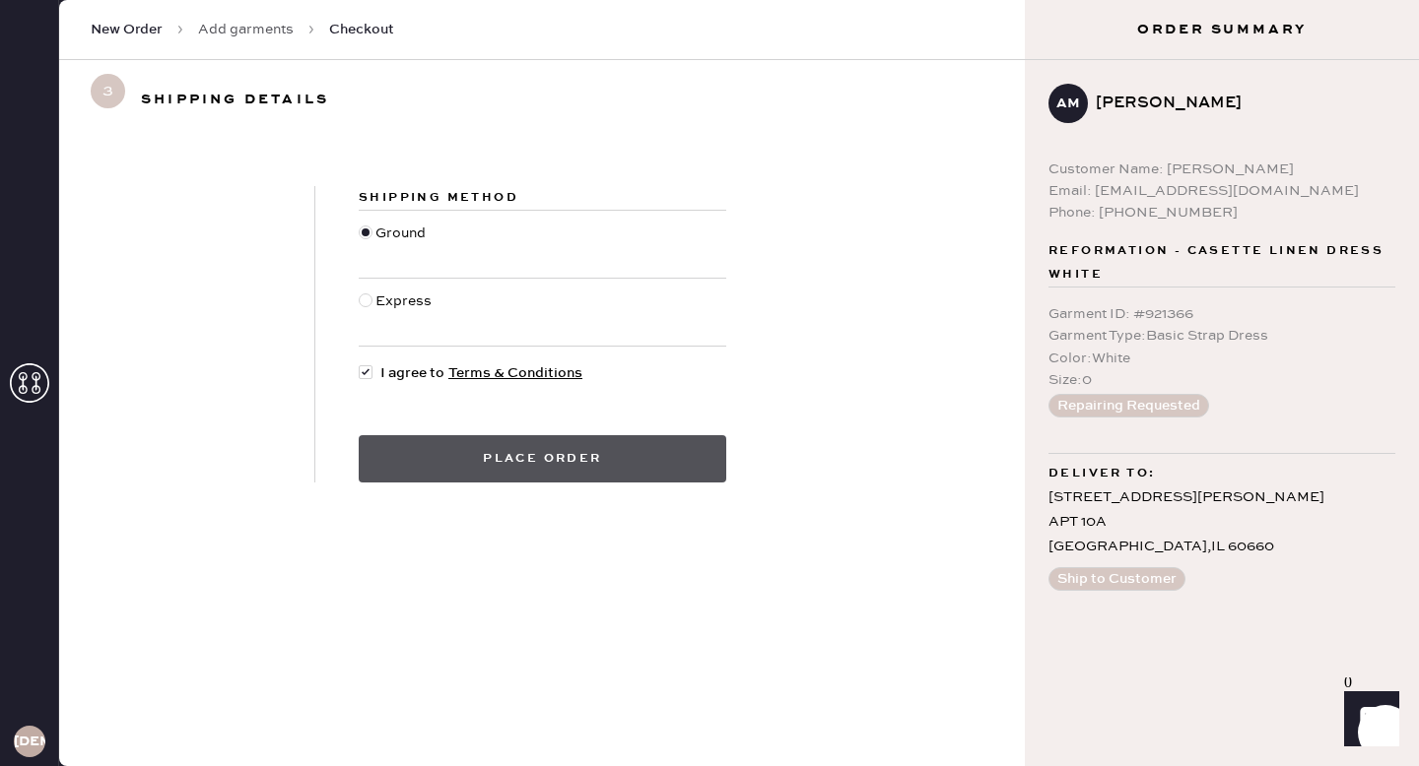
click at [520, 477] on button "Place order" at bounding box center [542, 458] width 367 height 47
